Goal: Find specific page/section: Find specific page/section

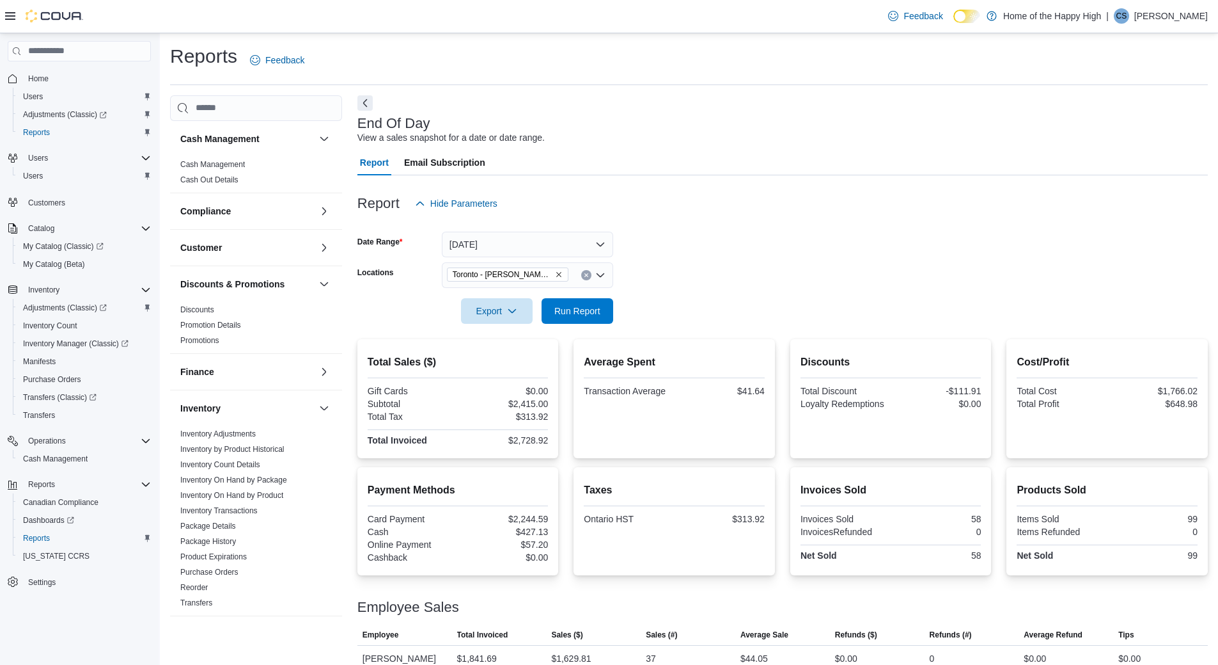
scroll to position [85, 0]
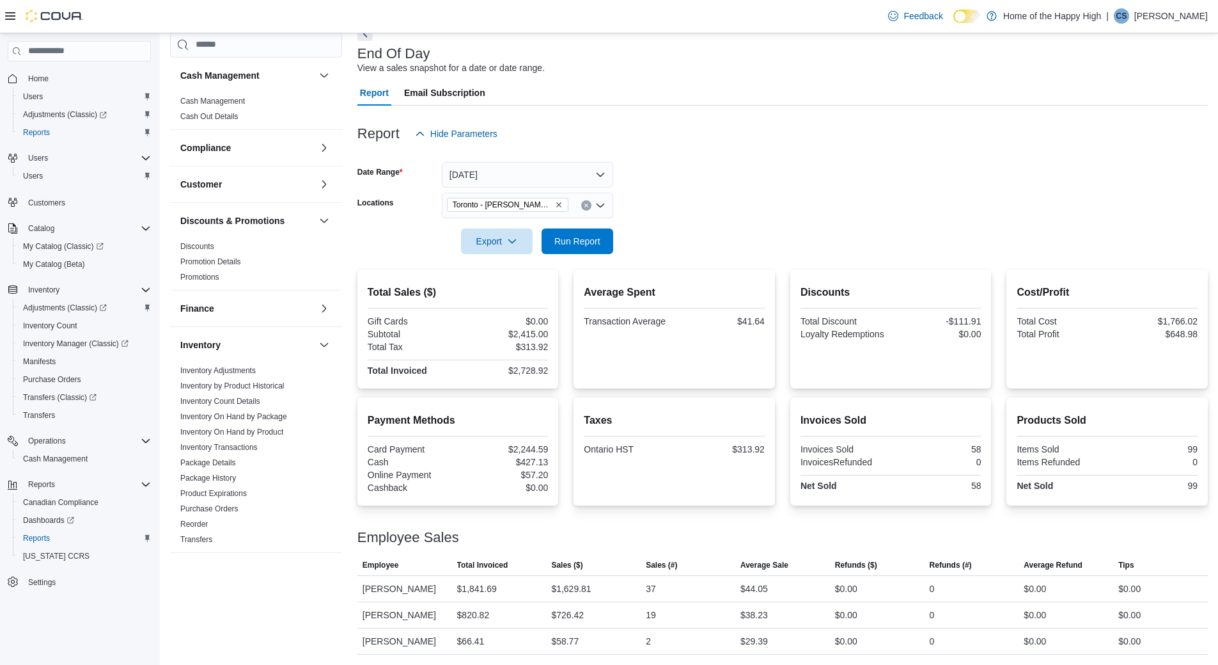
click at [1178, 19] on p "Christine Sommerville" at bounding box center [1172, 15] width 74 height 15
click at [1151, 132] on button "Sign Out" at bounding box center [1144, 142] width 118 height 20
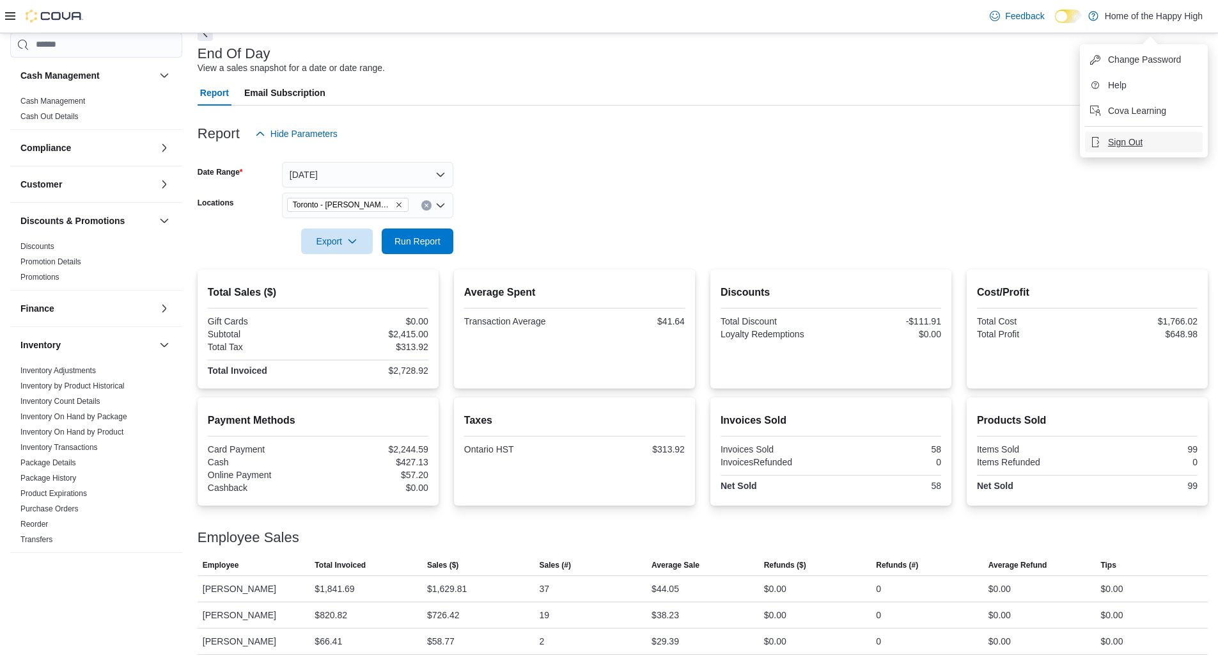
scroll to position [70, 0]
